Goal: Information Seeking & Learning: Understand process/instructions

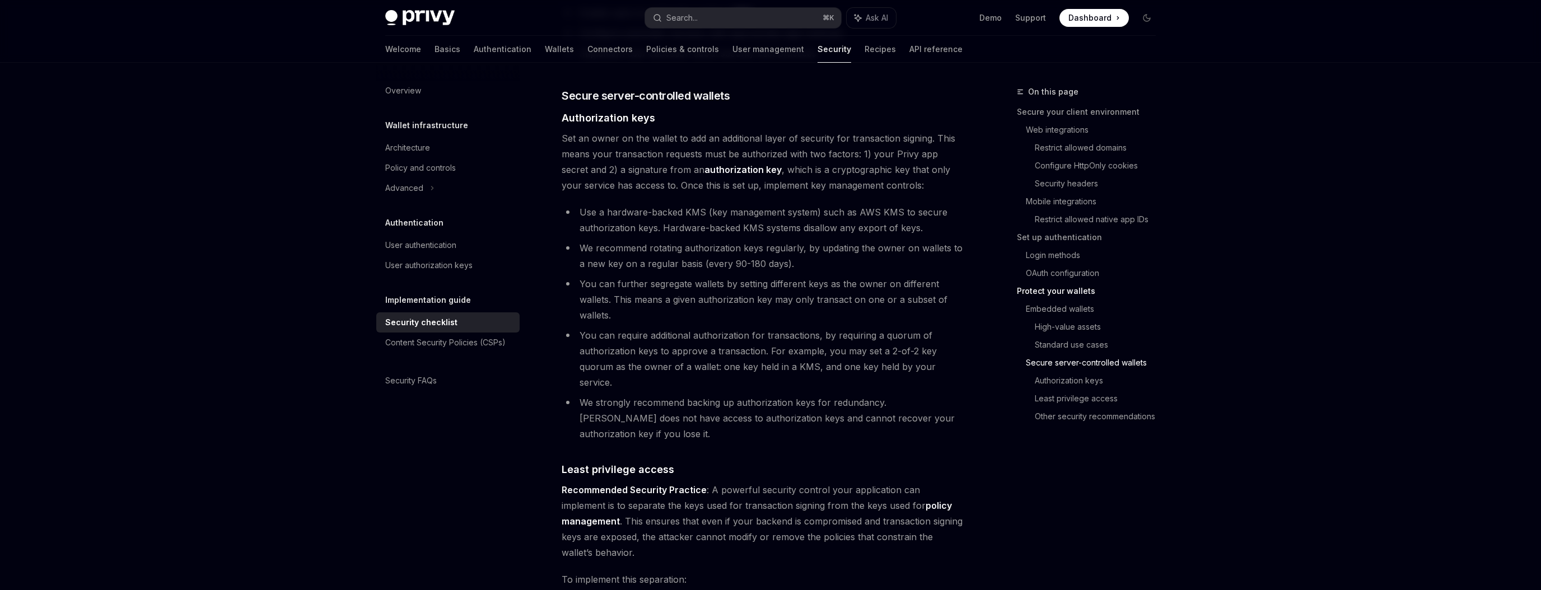
scroll to position [1794, 0]
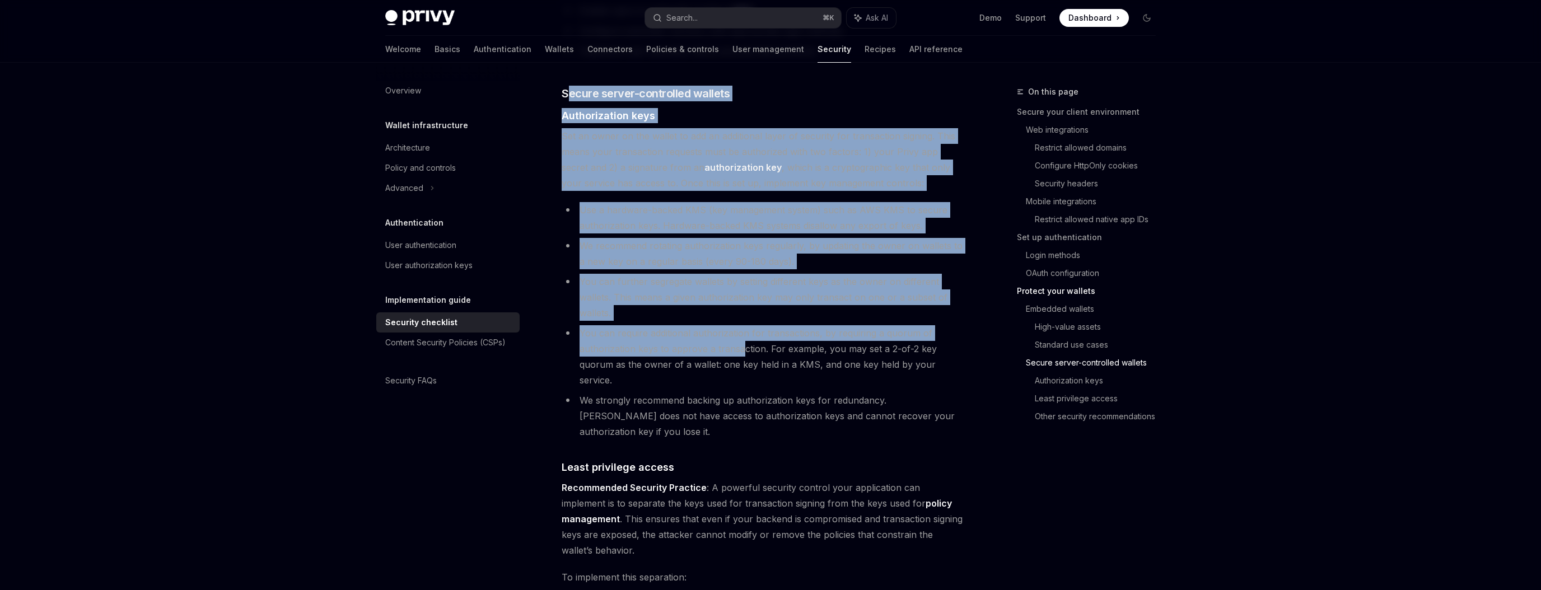
drag, startPoint x: 570, startPoint y: 81, endPoint x: 740, endPoint y: 336, distance: 306.5
click at [740, 336] on li "You can require additional authorization for transactions, by requiring a quoru…" at bounding box center [764, 356] width 404 height 63
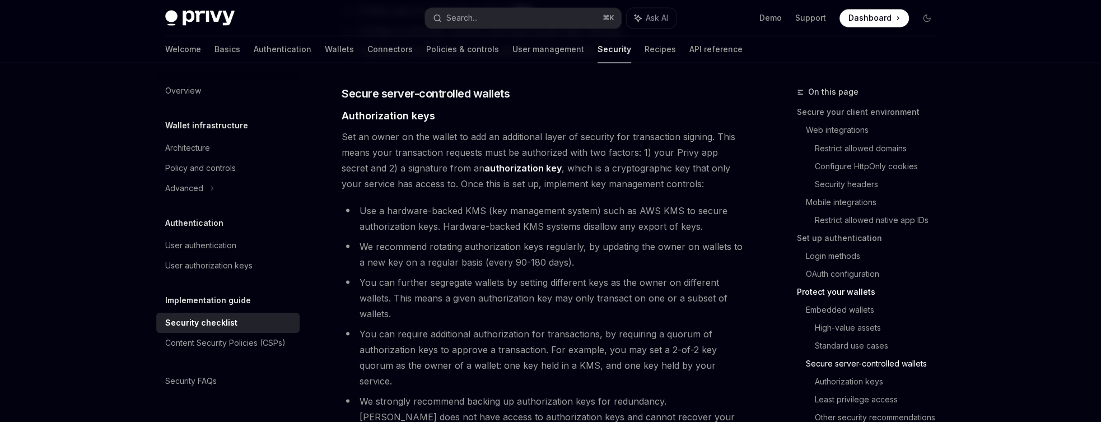
type textarea "*"
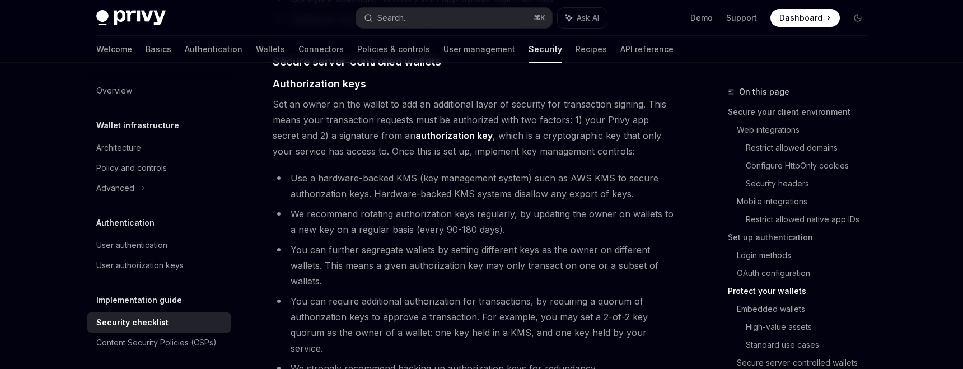
scroll to position [1829, 0]
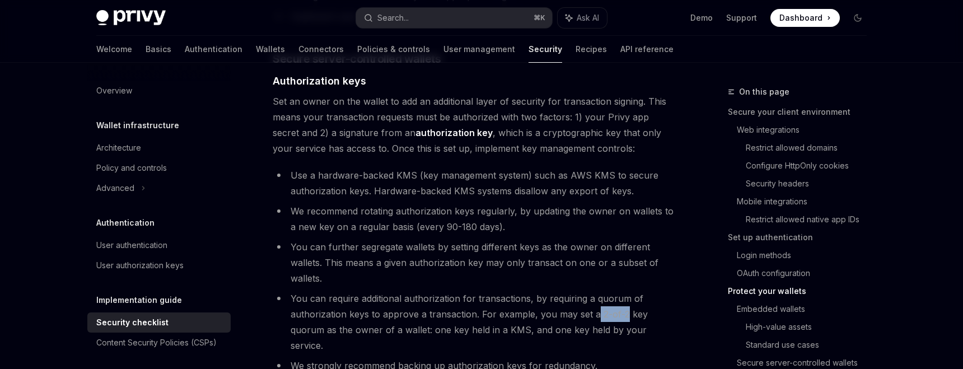
drag, startPoint x: 593, startPoint y: 297, endPoint x: 624, endPoint y: 297, distance: 31.9
click at [624, 297] on li "You can require additional authorization for transactions, by requiring a quoru…" at bounding box center [475, 322] width 404 height 63
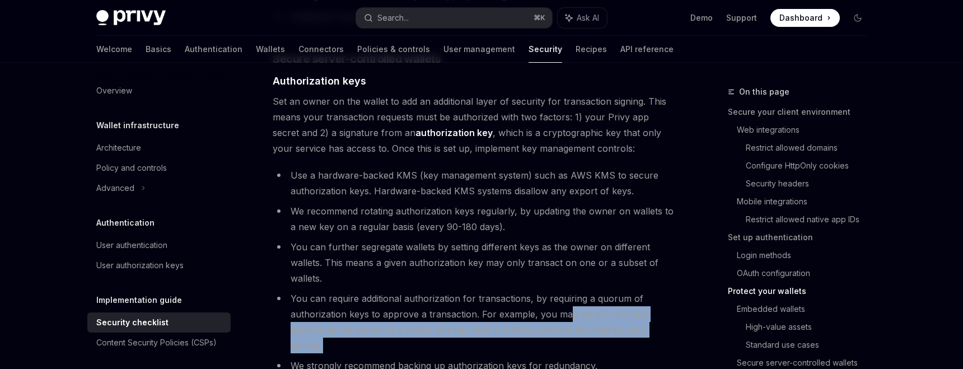
drag, startPoint x: 567, startPoint y: 300, endPoint x: 659, endPoint y: 313, distance: 92.8
click at [659, 313] on li "You can require additional authorization for transactions, by requiring a quoru…" at bounding box center [475, 322] width 404 height 63
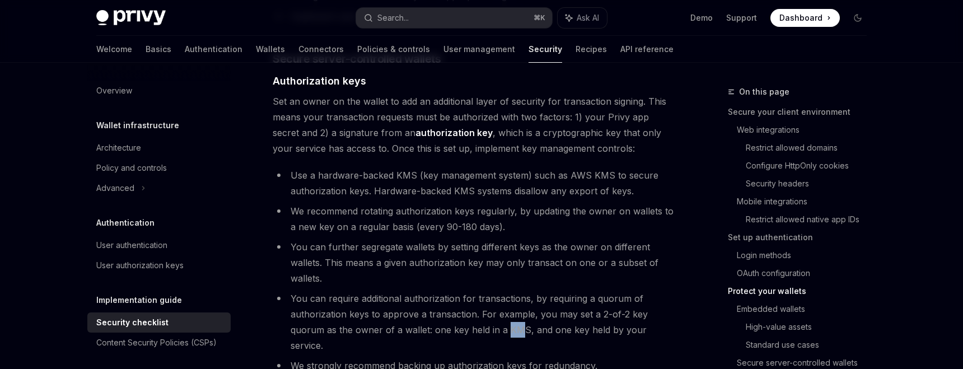
drag, startPoint x: 470, startPoint y: 311, endPoint x: 486, endPoint y: 311, distance: 16.2
click at [486, 311] on li "You can require additional authorization for transactions, by requiring a quoru…" at bounding box center [475, 322] width 404 height 63
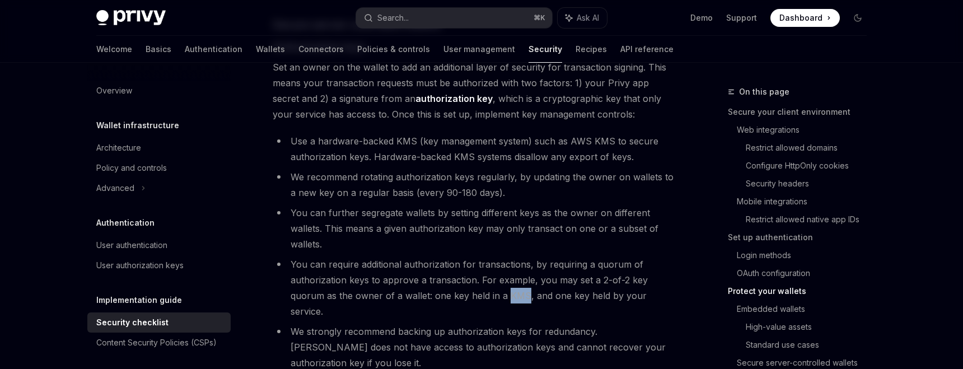
scroll to position [1862, 0]
